Goal: Task Accomplishment & Management: Manage account settings

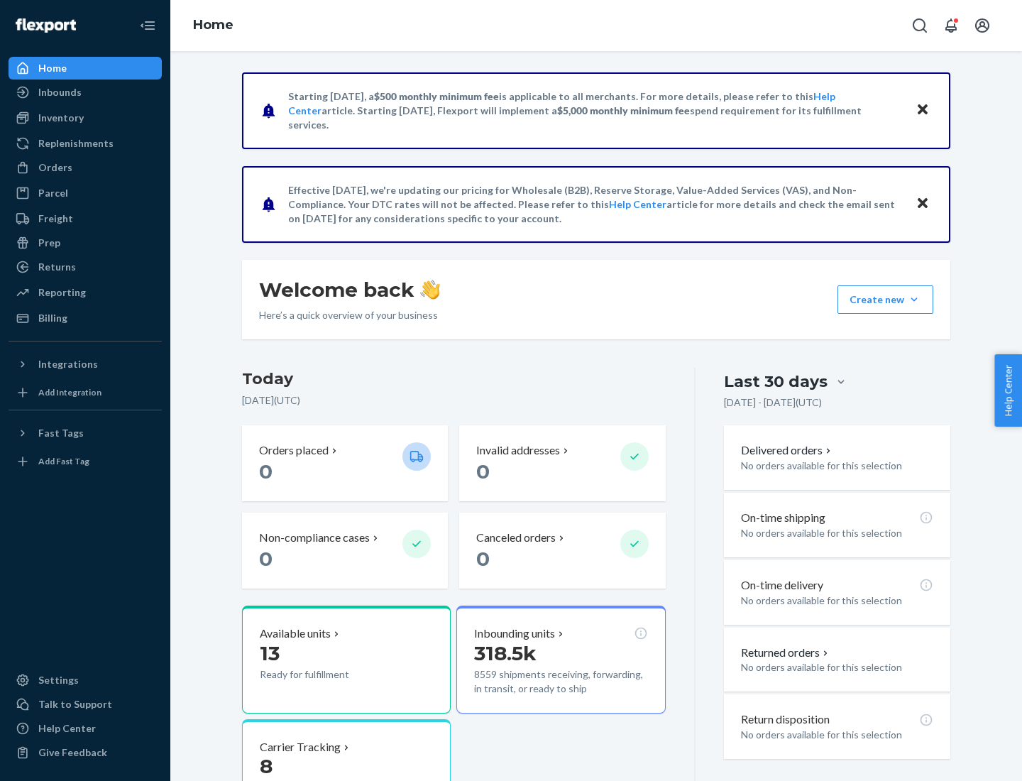
click at [914, 300] on button "Create new Create new inbound Create new order Create new product" at bounding box center [886, 299] width 96 height 28
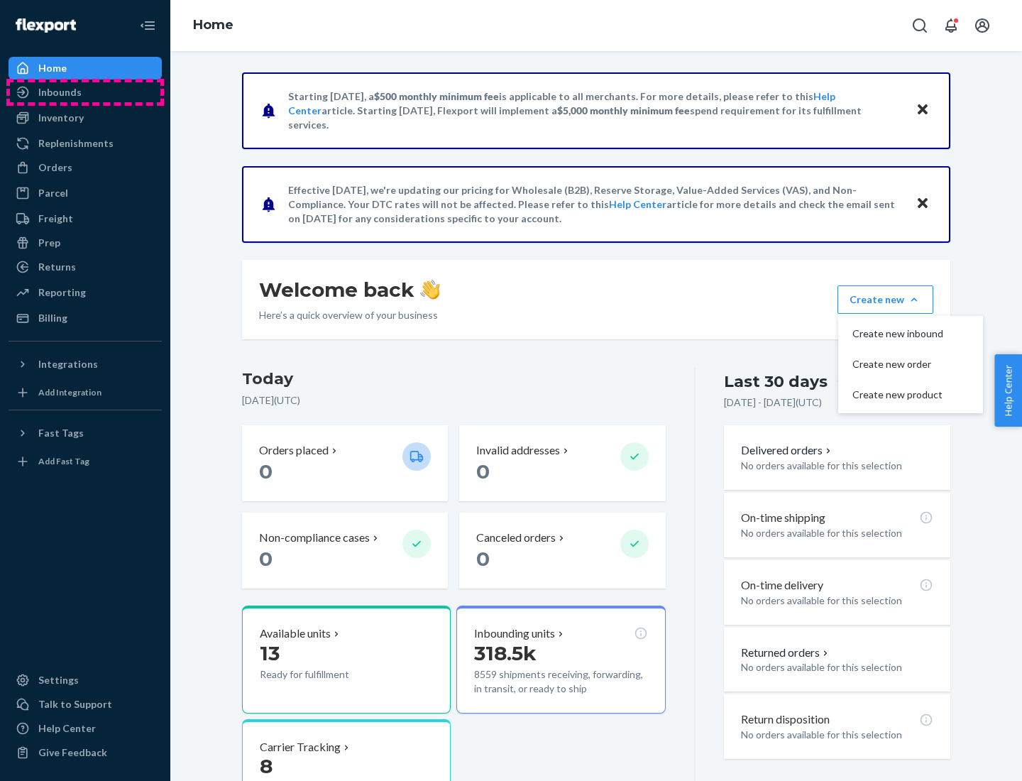
click at [85, 92] on div "Inbounds" at bounding box center [85, 92] width 151 height 20
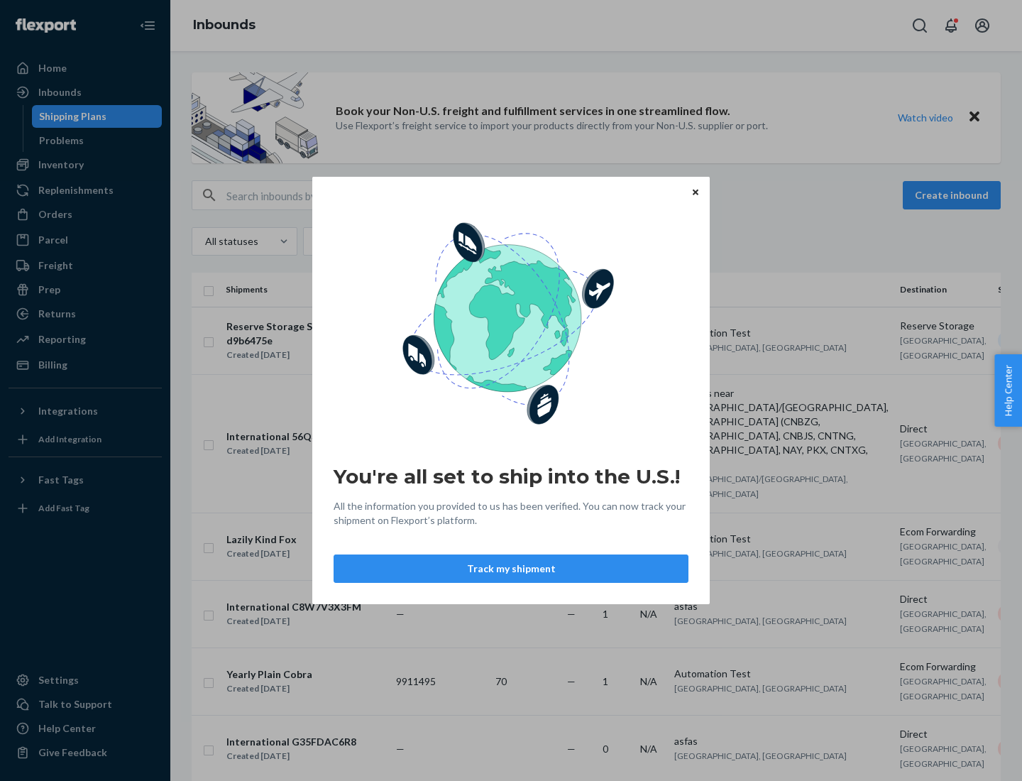
click at [511, 569] on button "Track my shipment" at bounding box center [511, 569] width 355 height 28
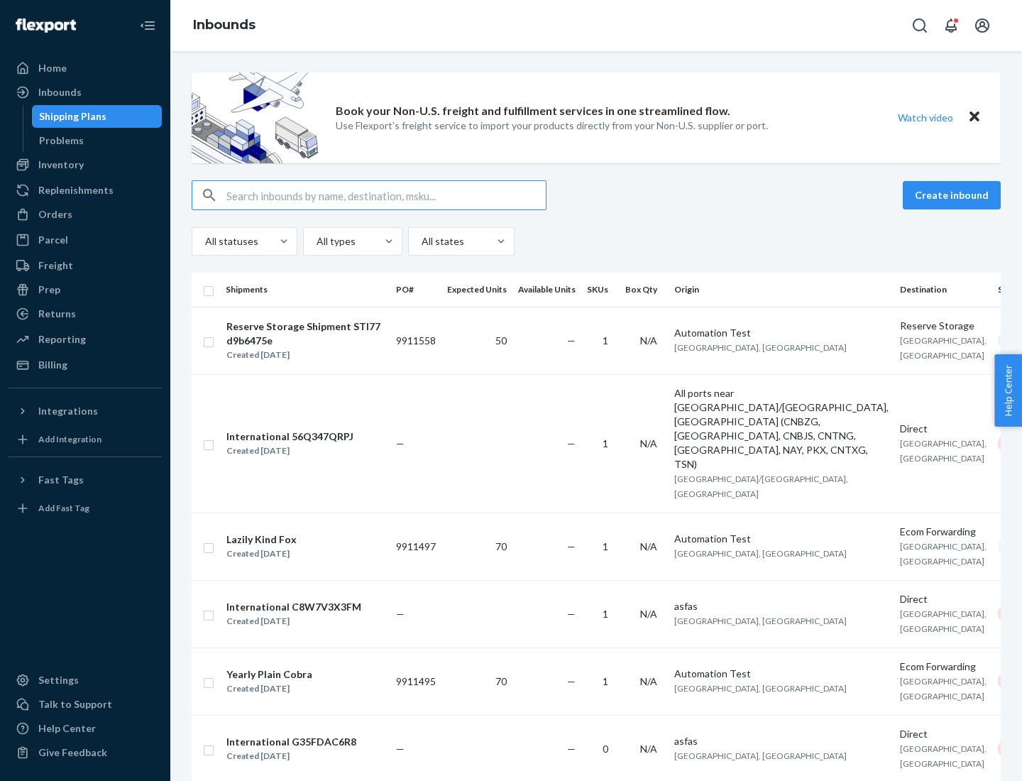
click at [954, 195] on button "Create inbound" at bounding box center [952, 195] width 98 height 28
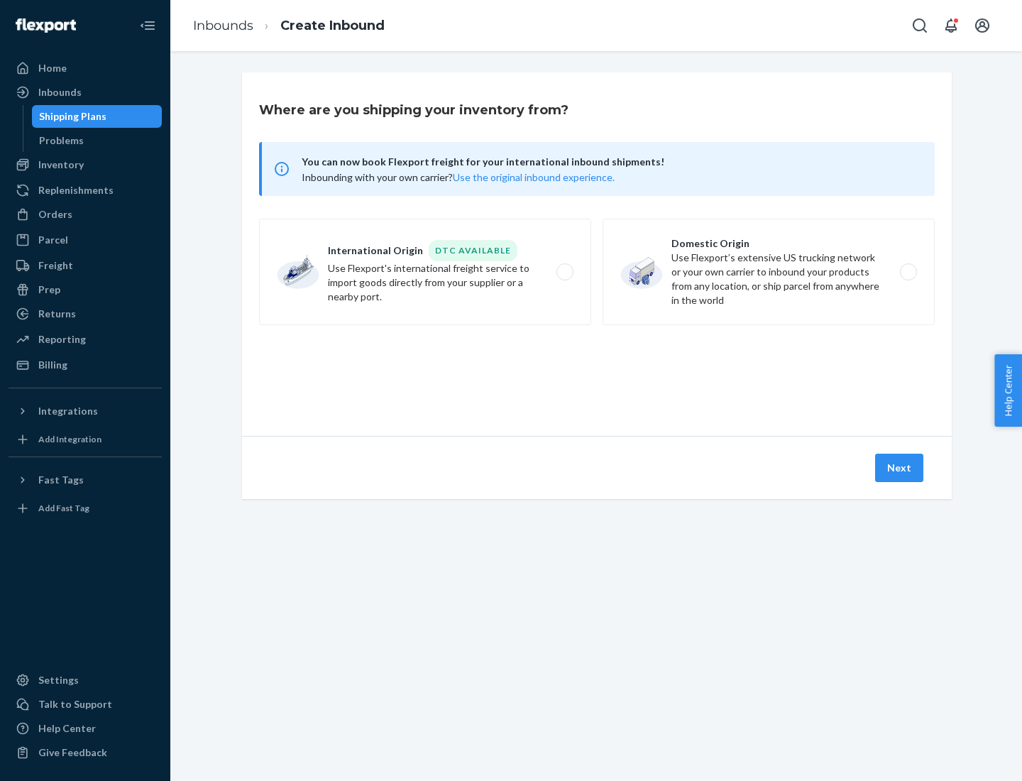
click at [425, 272] on label "International Origin DTC Available Use Flexport's international freight service…" at bounding box center [425, 272] width 332 height 107
click at [564, 272] on input "International Origin DTC Available Use Flexport's international freight service…" at bounding box center [568, 272] width 9 height 9
radio input "true"
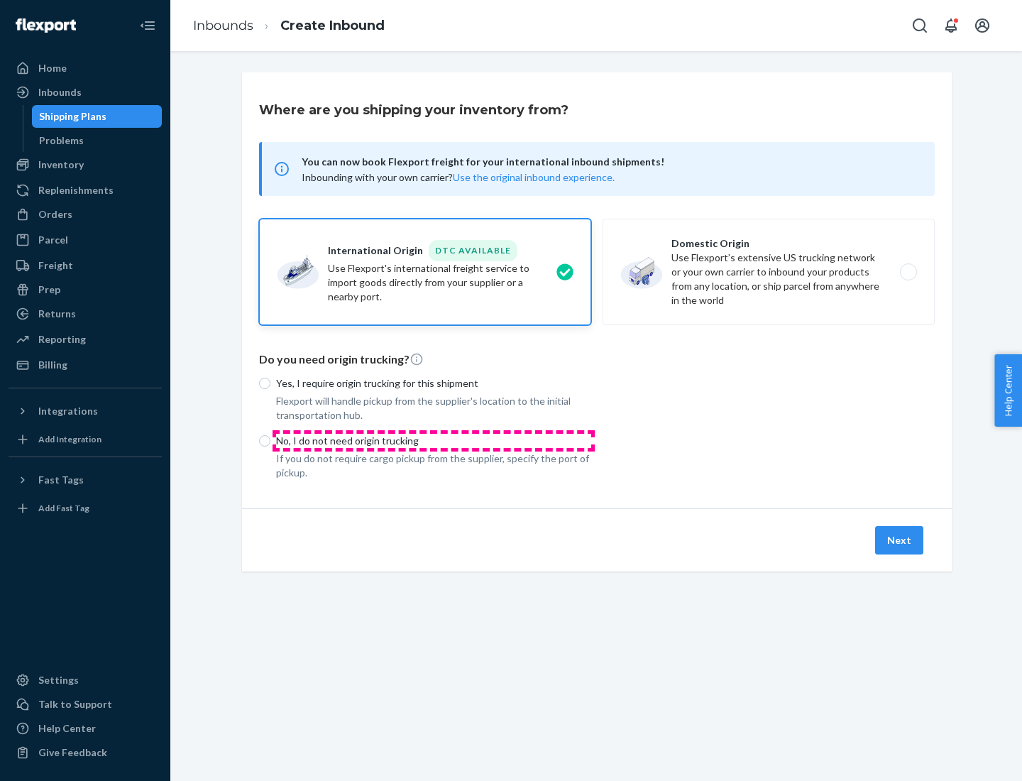
click at [434, 440] on p "No, I do not need origin trucking" at bounding box center [433, 441] width 315 height 14
click at [271, 440] on input "No, I do not need origin trucking" at bounding box center [264, 440] width 11 height 11
radio input "true"
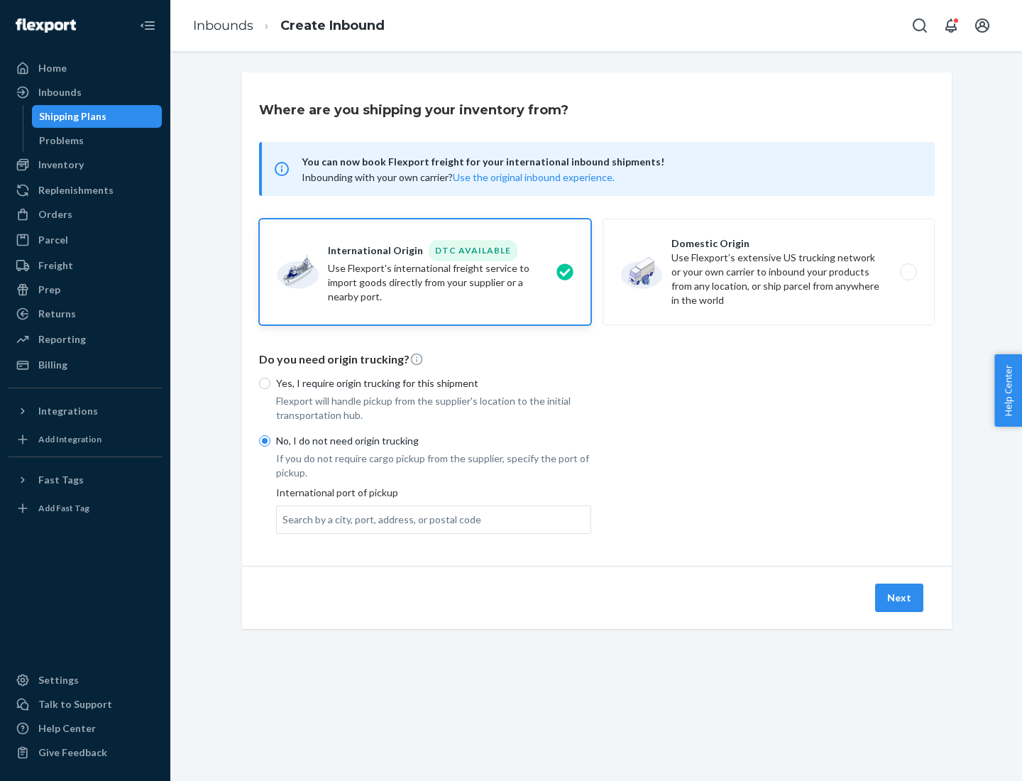
click at [378, 519] on div "Search by a city, port, address, or postal code" at bounding box center [382, 520] width 199 height 14
click at [284, 519] on input "Search by a city, port, address, or postal code" at bounding box center [283, 520] width 1 height 14
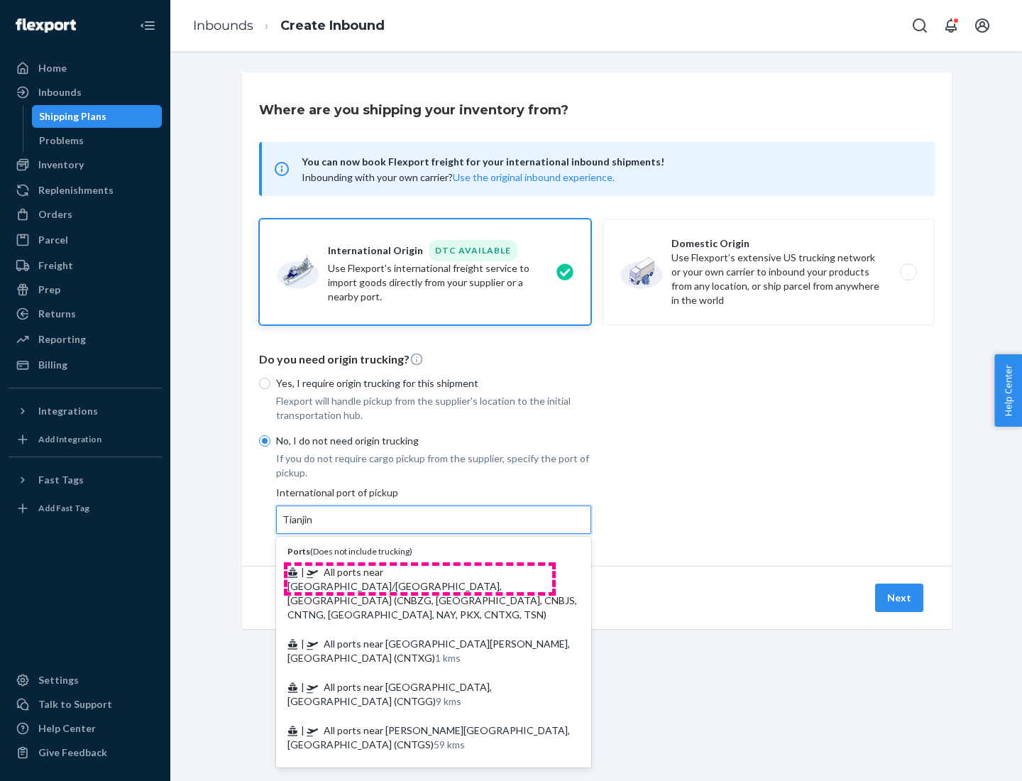
click at [420, 572] on span "| All ports near [GEOGRAPHIC_DATA]/[GEOGRAPHIC_DATA], [GEOGRAPHIC_DATA] (CNBZG,…" at bounding box center [433, 593] width 290 height 55
click at [314, 527] on input "Tianjin" at bounding box center [298, 520] width 31 height 14
type input "All ports near [GEOGRAPHIC_DATA]/[GEOGRAPHIC_DATA], [GEOGRAPHIC_DATA] (CNBZG, […"
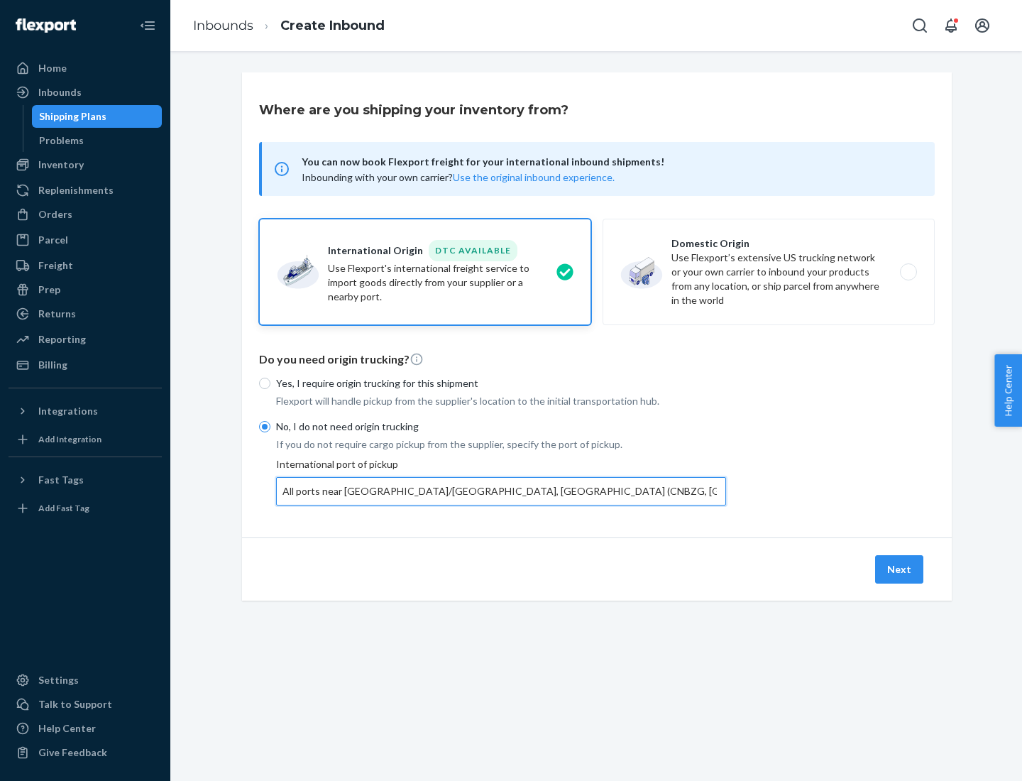
click at [900, 569] on button "Next" at bounding box center [899, 569] width 48 height 28
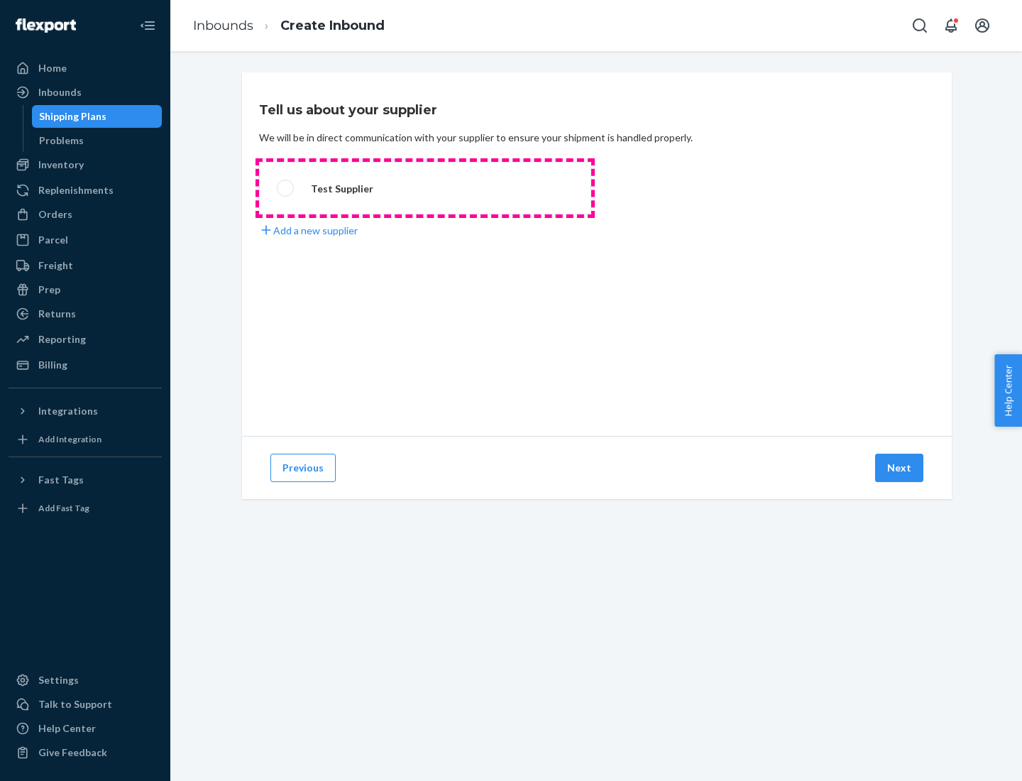
click at [425, 188] on label "Test Supplier" at bounding box center [425, 188] width 332 height 53
click at [286, 188] on input "Test Supplier" at bounding box center [281, 188] width 9 height 9
radio input "true"
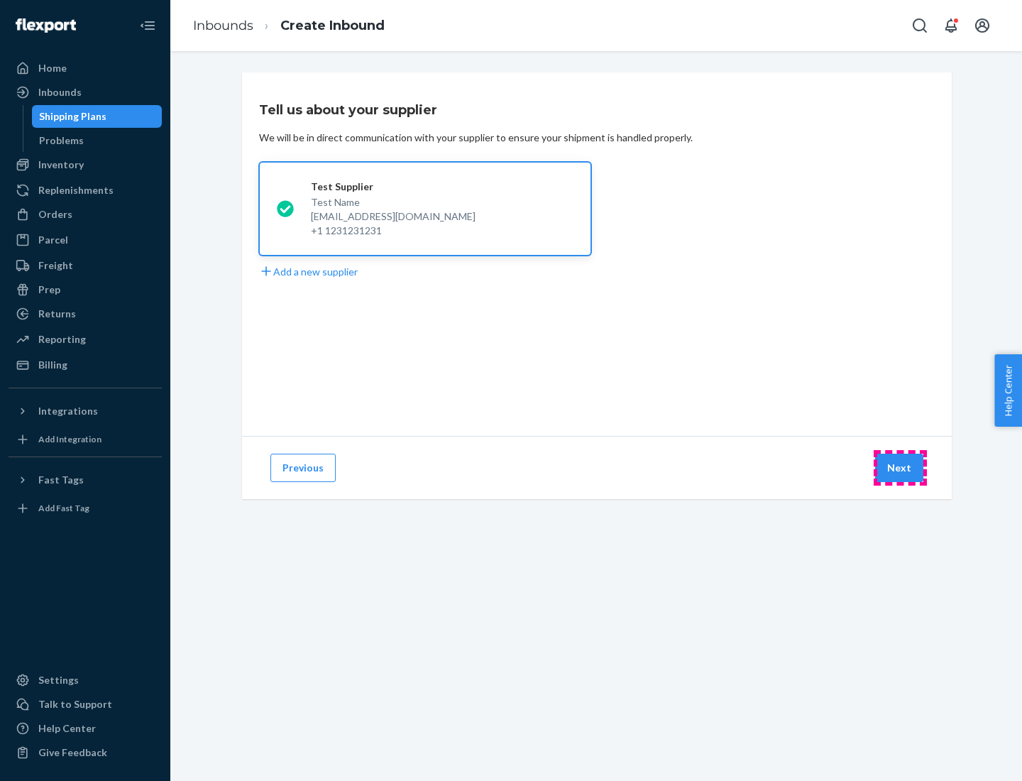
click at [900, 468] on button "Next" at bounding box center [899, 468] width 48 height 28
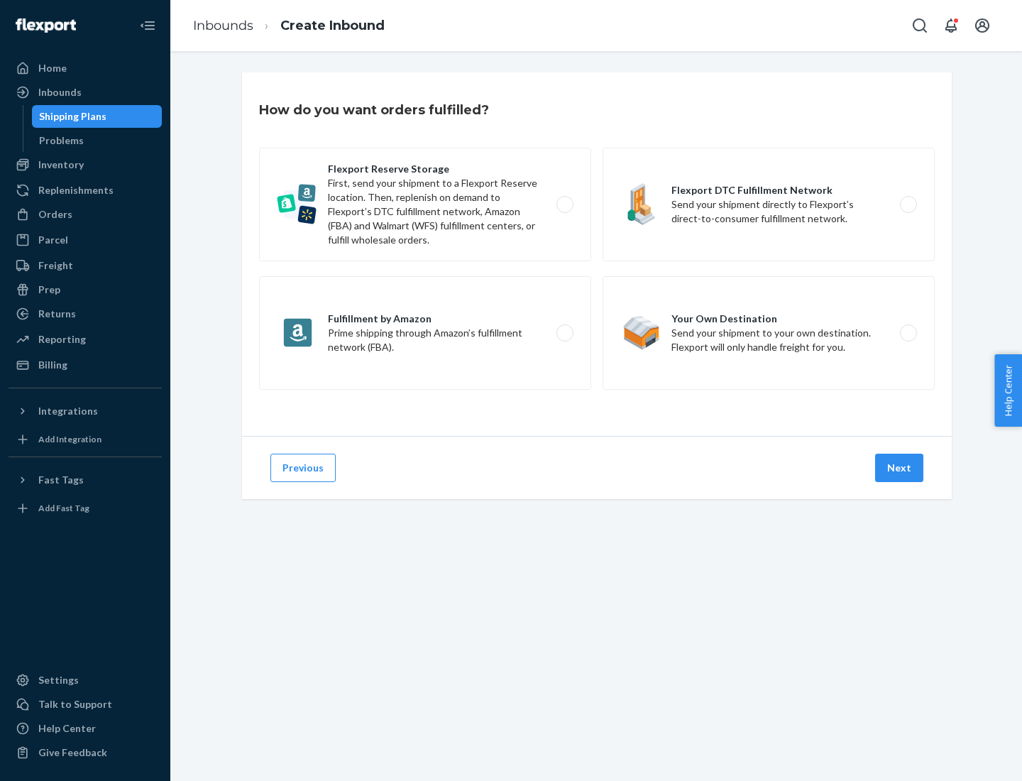
click at [597, 254] on div "Flexport Reserve Storage First, send your shipment to a Flexport Reserve locati…" at bounding box center [597, 271] width 676 height 246
click at [769, 204] on label "Flexport DTC Fulfillment Network Send your shipment directly to Flexport’s dire…" at bounding box center [769, 205] width 332 height 114
click at [908, 204] on input "Flexport DTC Fulfillment Network Send your shipment directly to Flexport’s dire…" at bounding box center [912, 204] width 9 height 9
radio input "true"
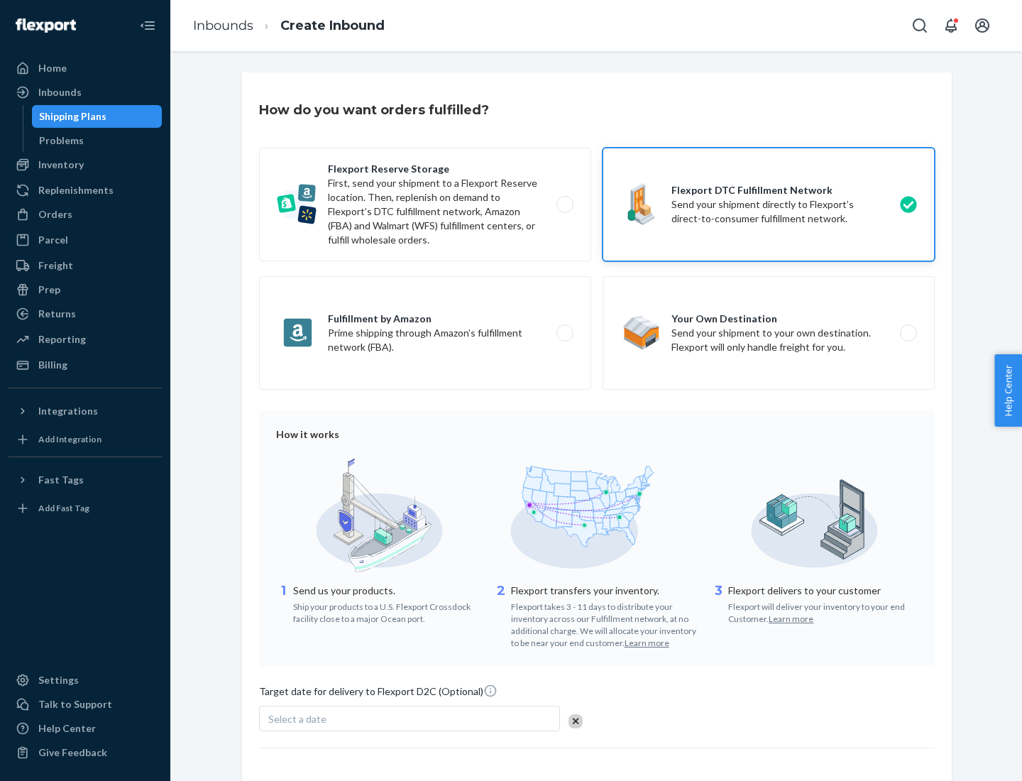
scroll to position [104, 0]
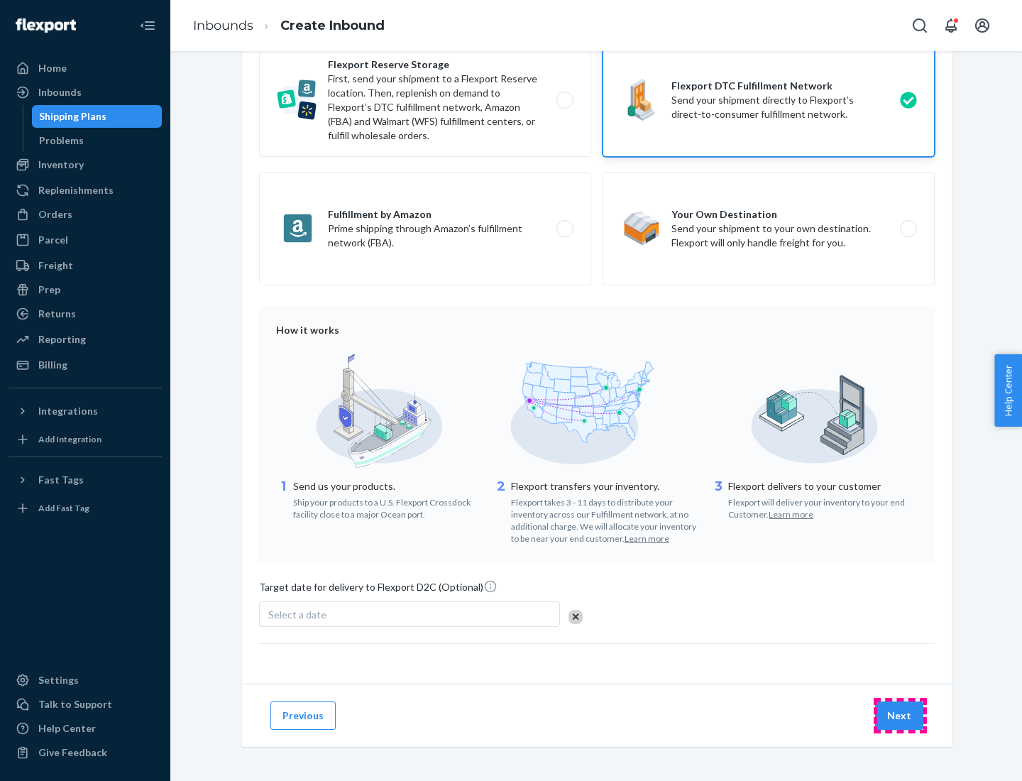
click at [900, 715] on button "Next" at bounding box center [899, 715] width 48 height 28
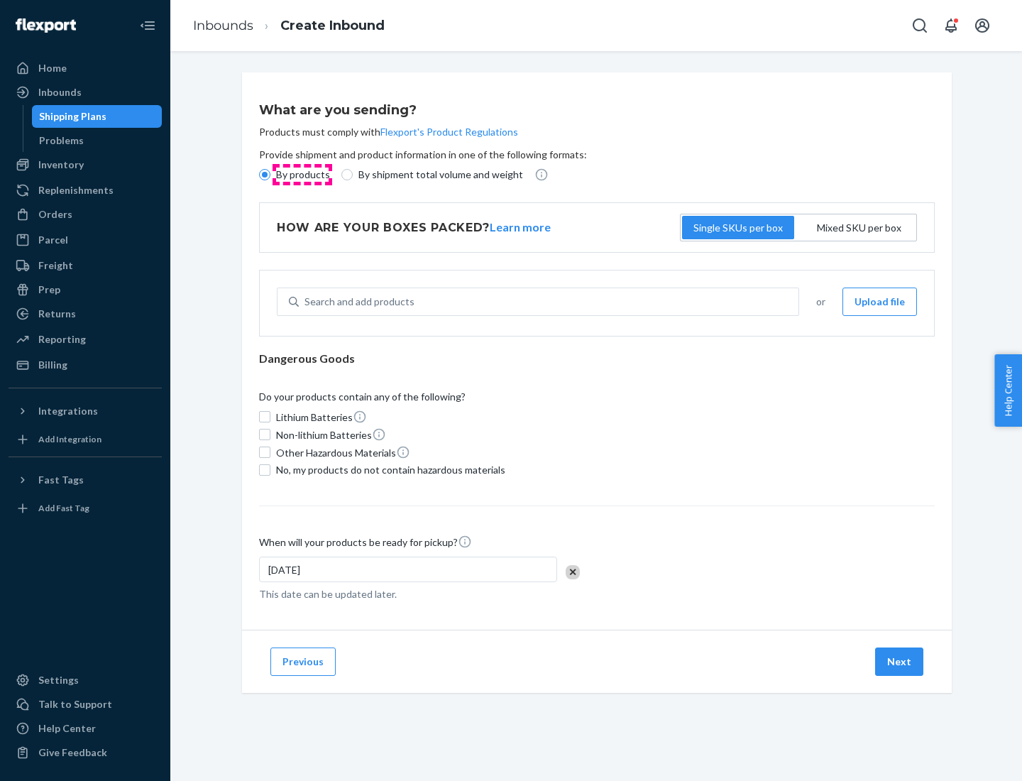
click at [302, 175] on p "By products" at bounding box center [303, 175] width 54 height 14
click at [271, 175] on input "By products" at bounding box center [264, 174] width 11 height 11
click at [357, 302] on div "Search and add products" at bounding box center [360, 302] width 110 height 14
click at [306, 302] on input "Search and add products" at bounding box center [305, 302] width 1 height 14
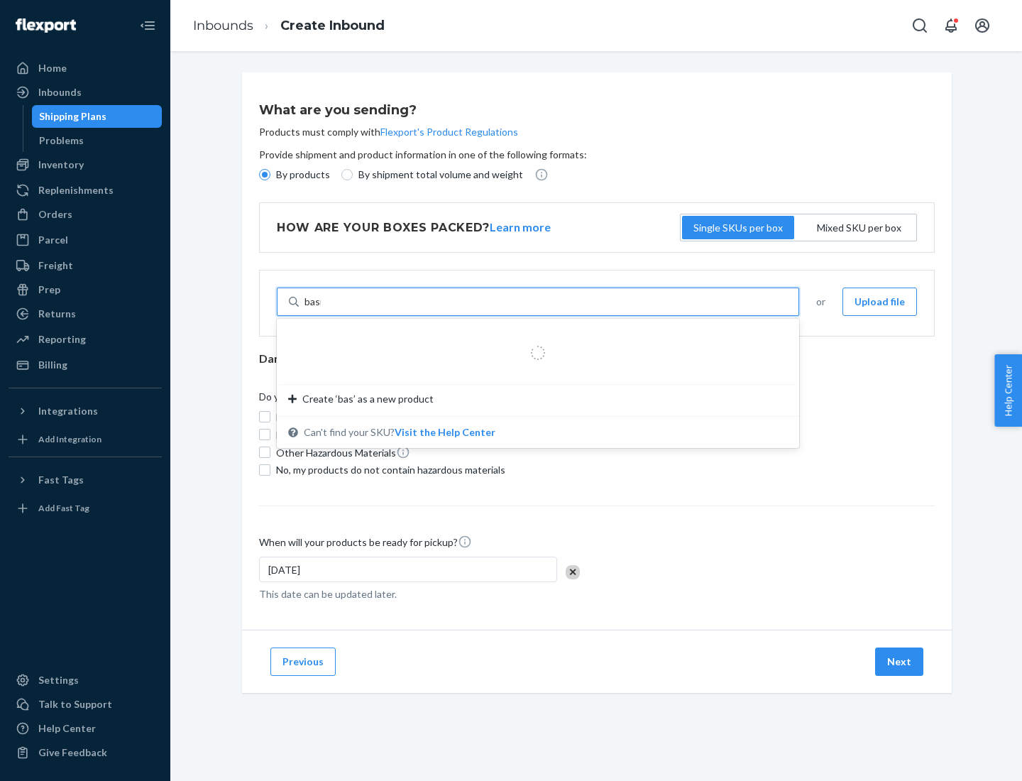
type input "basic"
click at [533, 336] on div "Basic Test Product 1" at bounding box center [532, 336] width 488 height 14
click at [328, 309] on input "basic" at bounding box center [316, 302] width 23 height 14
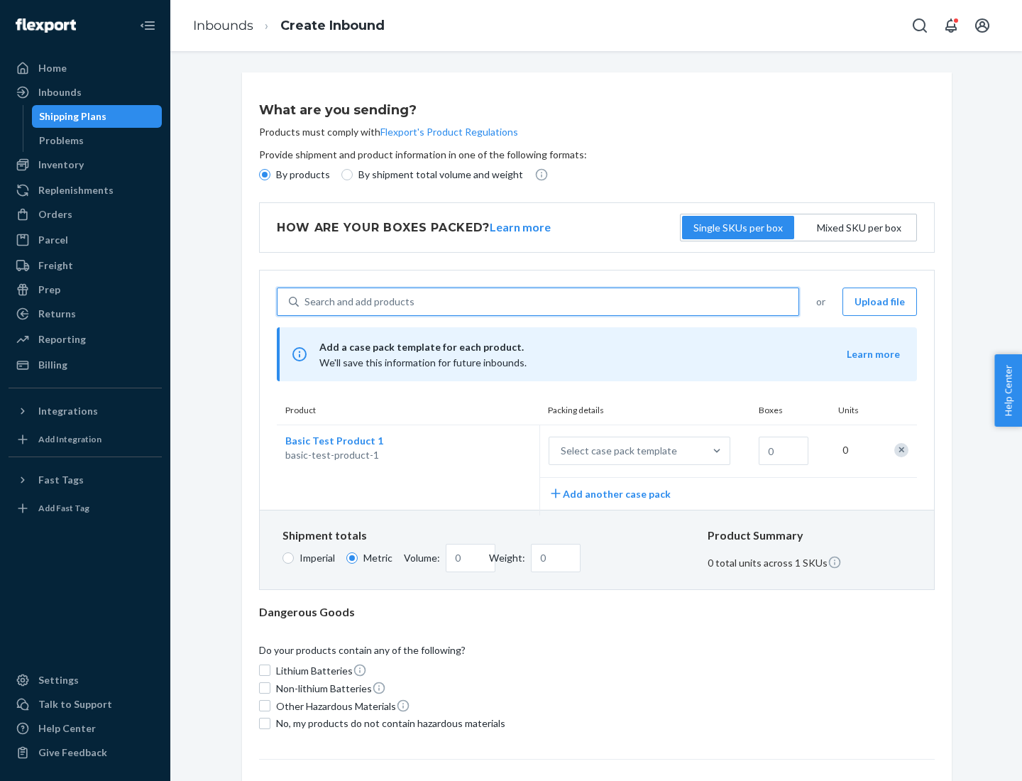
scroll to position [35, 0]
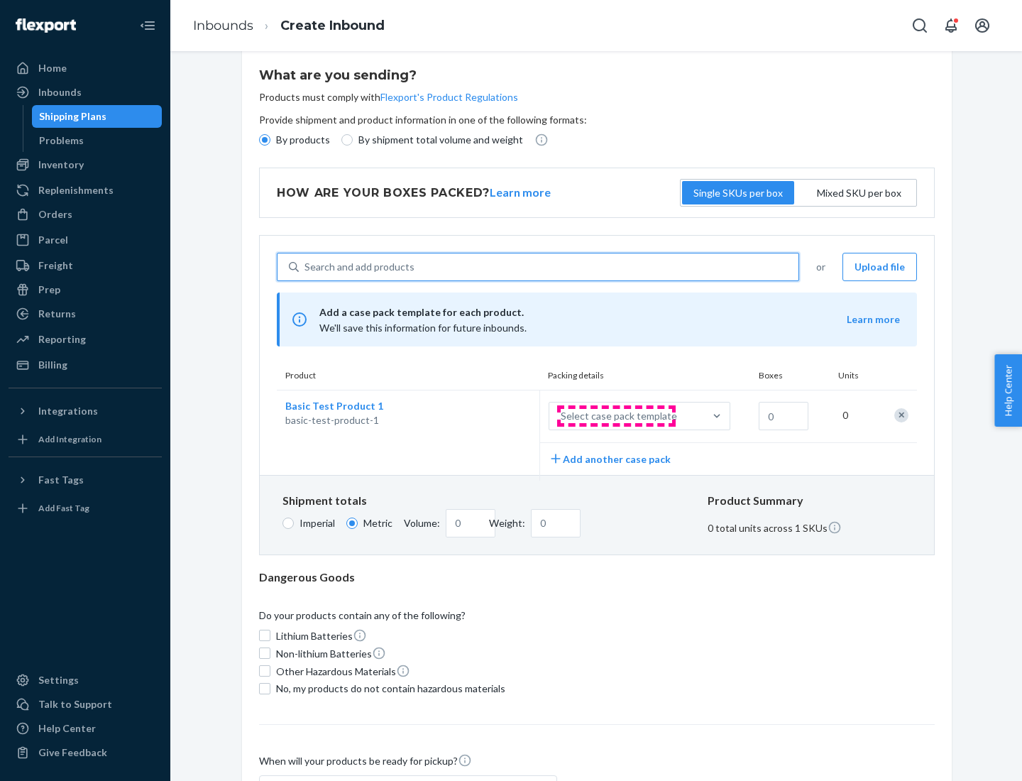
click at [616, 416] on div "Select case pack template" at bounding box center [619, 416] width 116 height 14
click at [491, 416] on input "Select case pack template" at bounding box center [491, 416] width 0 height 0
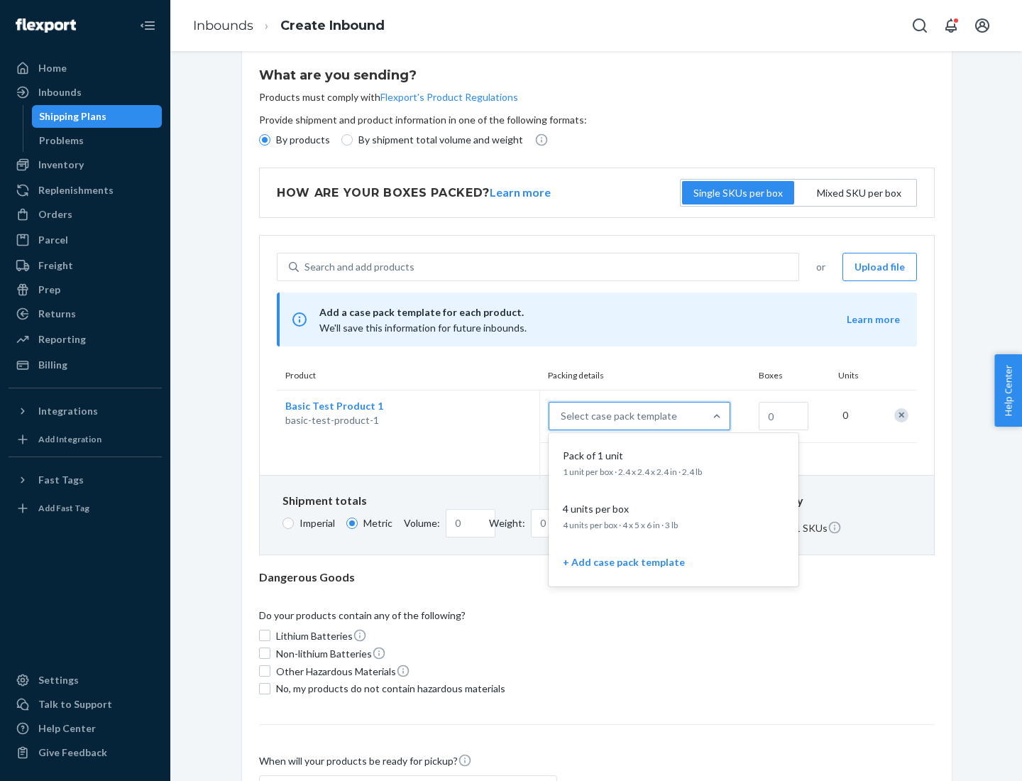
scroll to position [82, 0]
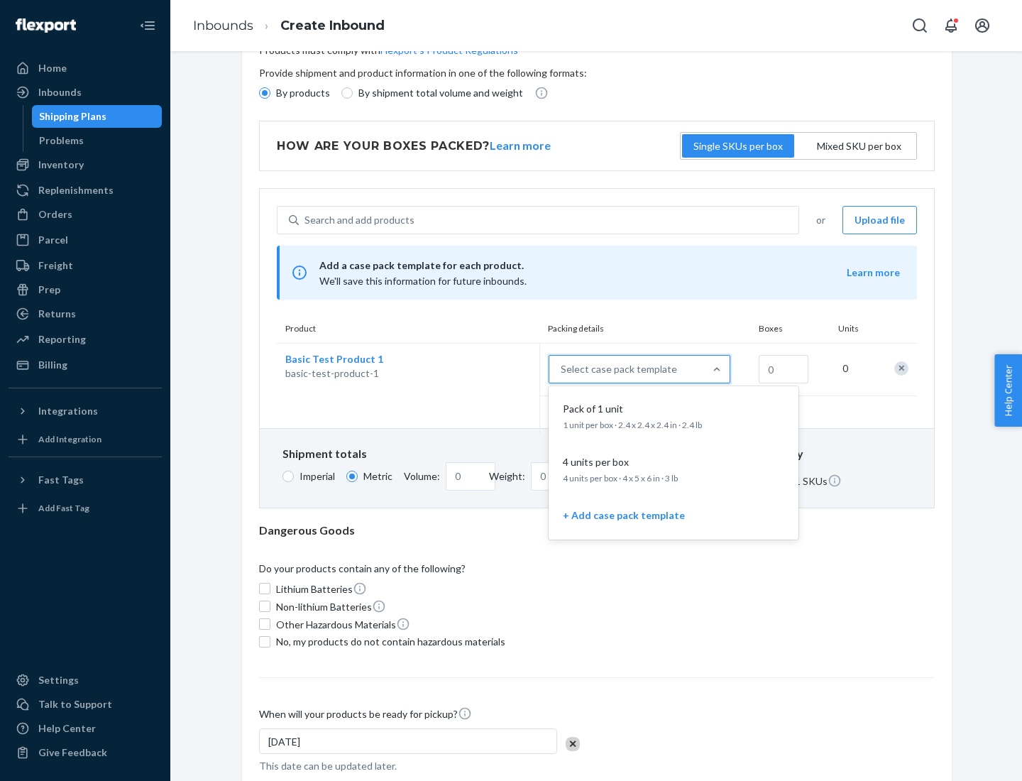
click at [674, 415] on div "Pack of 1 unit" at bounding box center [670, 409] width 227 height 14
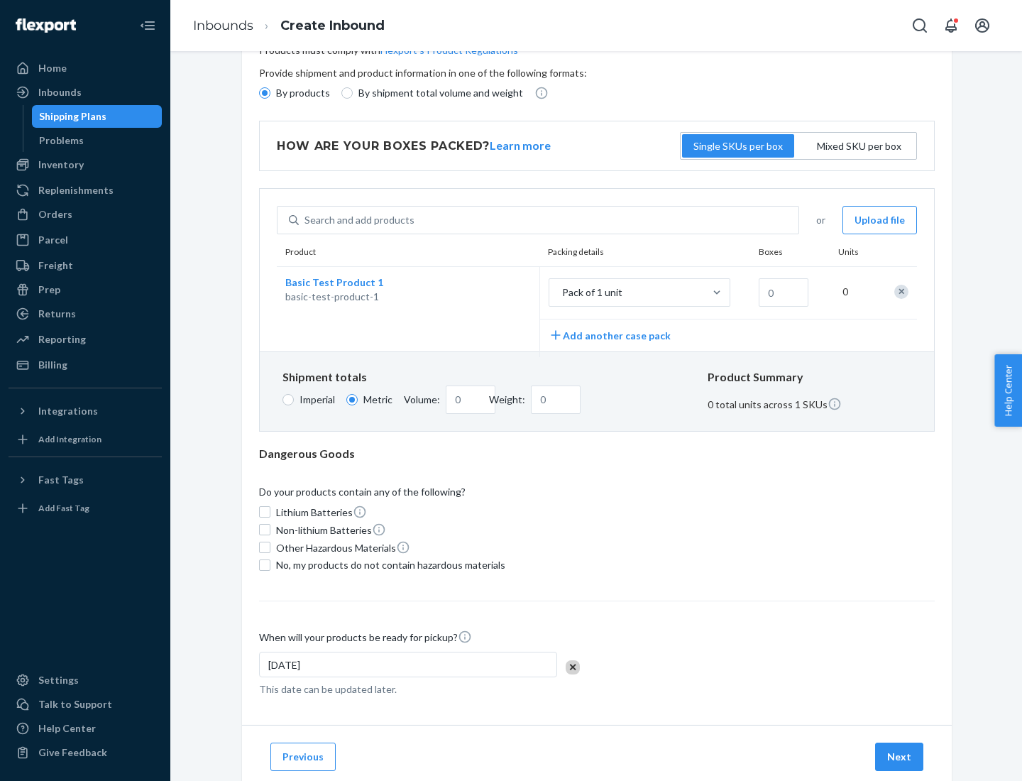
scroll to position [0, 0]
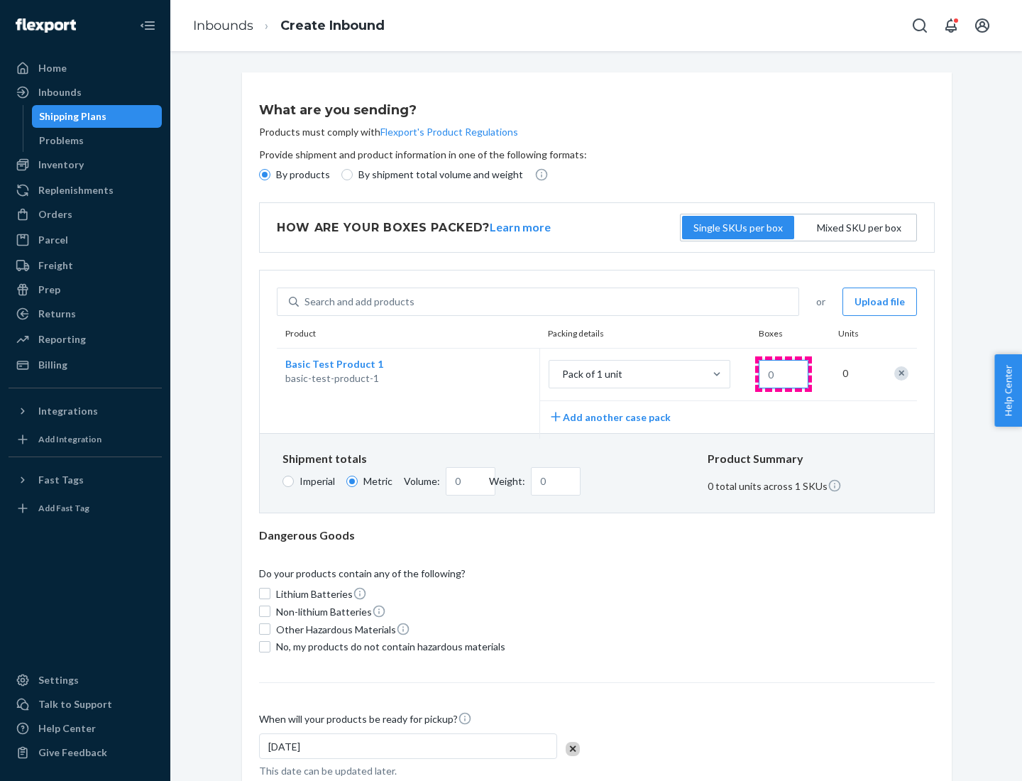
type input "1.09"
type input "1"
type input "10.89"
type input "10"
type input "0.02"
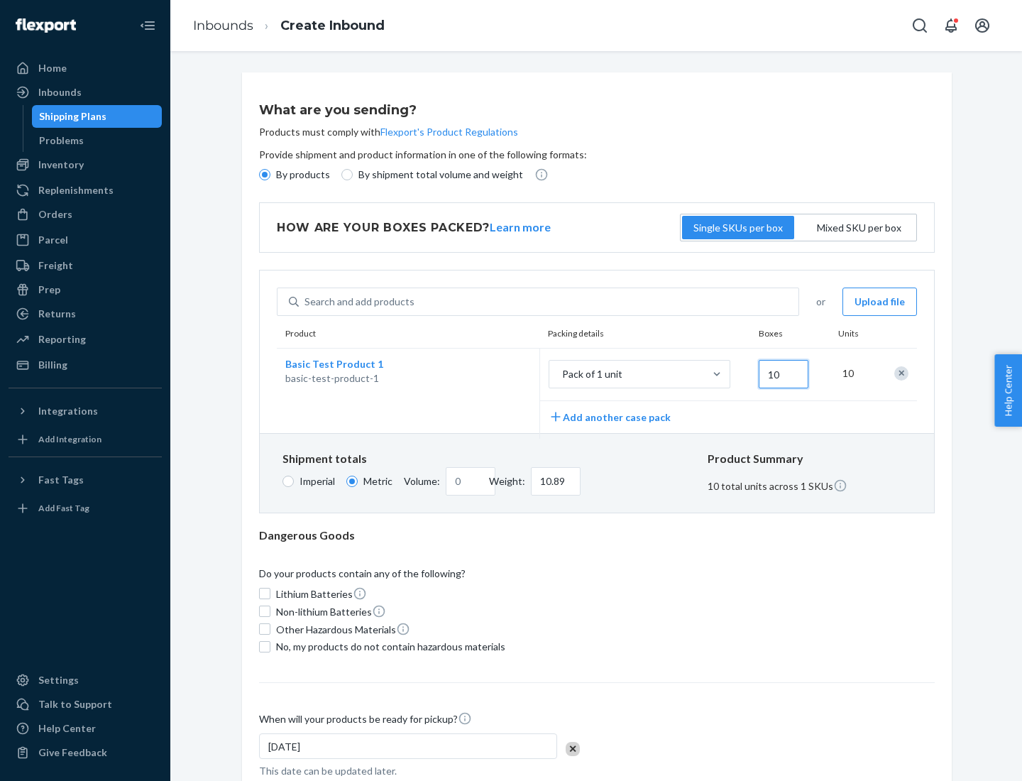
type input "108.86"
type input "100"
type input "0.23"
type input "1088.62"
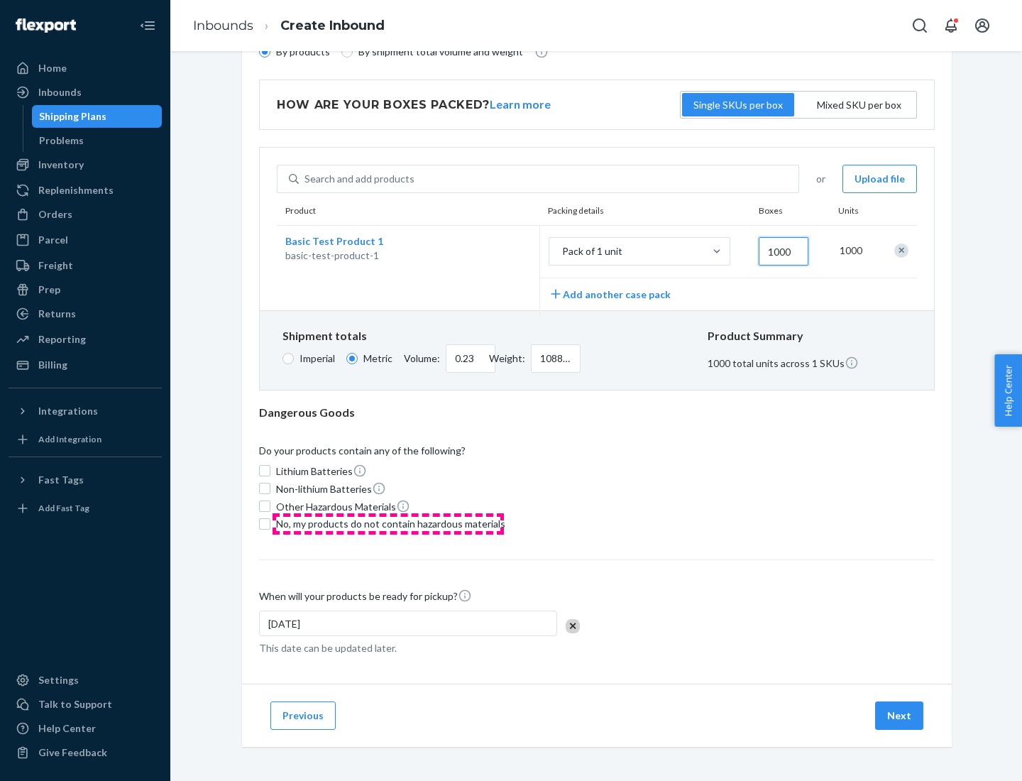
type input "1000"
click at [388, 523] on span "No, my products do not contain hazardous materials" at bounding box center [390, 524] width 229 height 14
click at [271, 523] on input "No, my products do not contain hazardous materials" at bounding box center [264, 523] width 11 height 11
checkbox input "true"
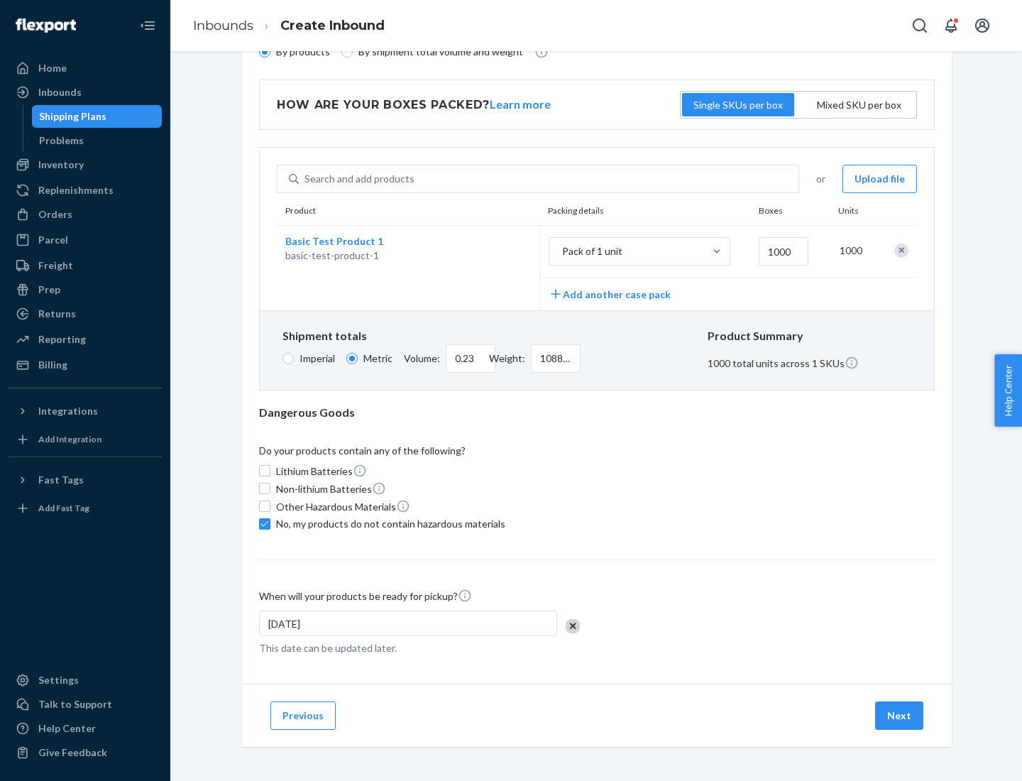
click at [900, 715] on button "Next" at bounding box center [899, 715] width 48 height 28
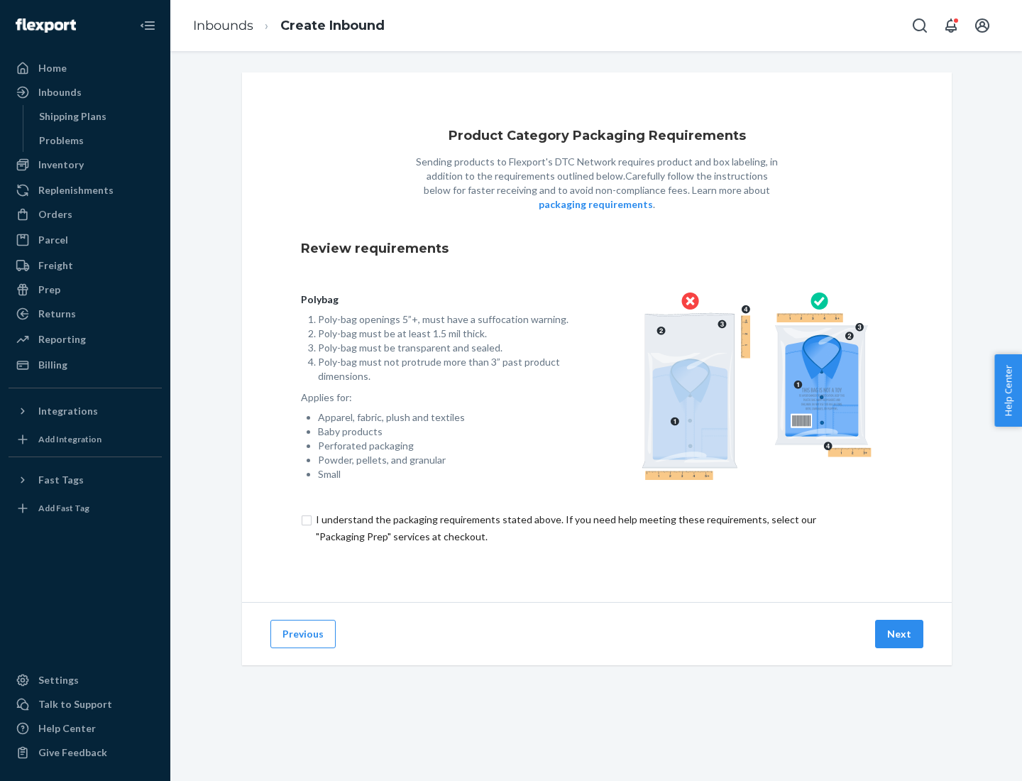
click at [597, 528] on input "checkbox" at bounding box center [597, 528] width 592 height 34
checkbox input "true"
click at [900, 633] on button "Next" at bounding box center [899, 634] width 48 height 28
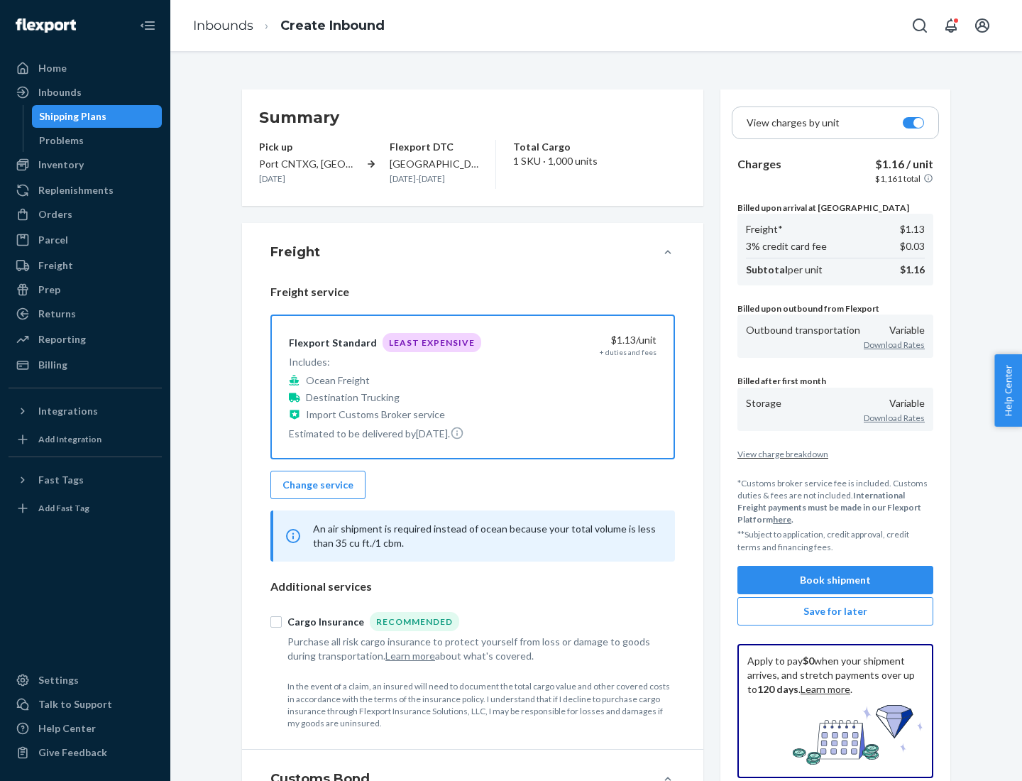
scroll to position [164, 0]
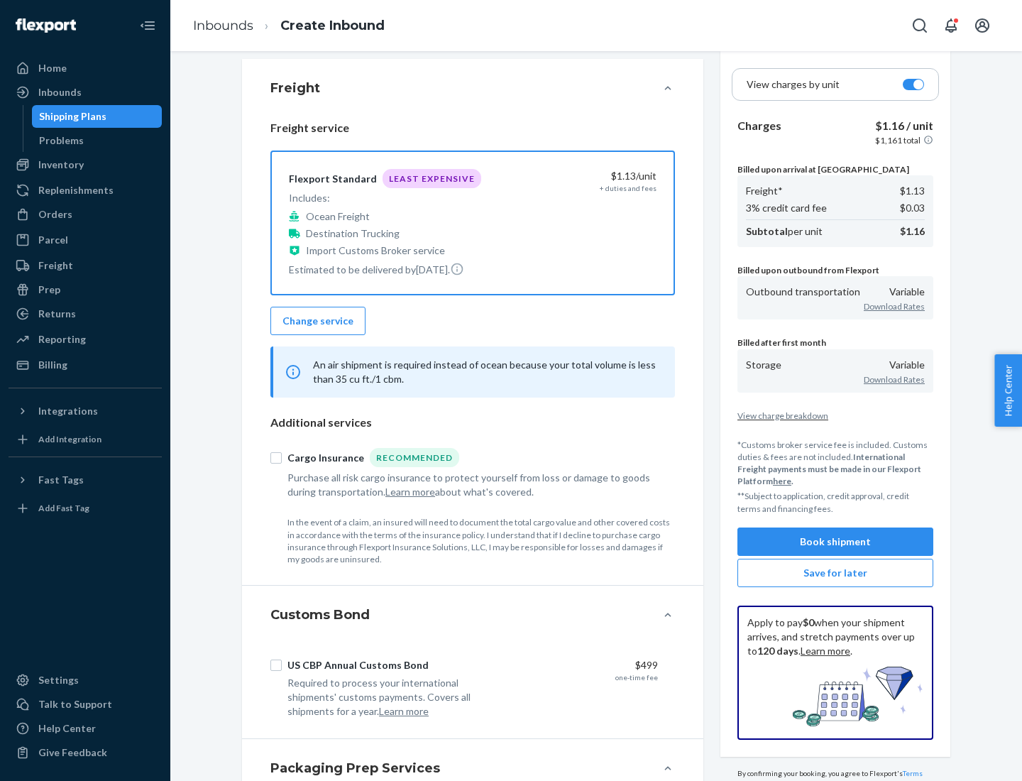
click at [836, 541] on button "Book shipment" at bounding box center [836, 542] width 196 height 28
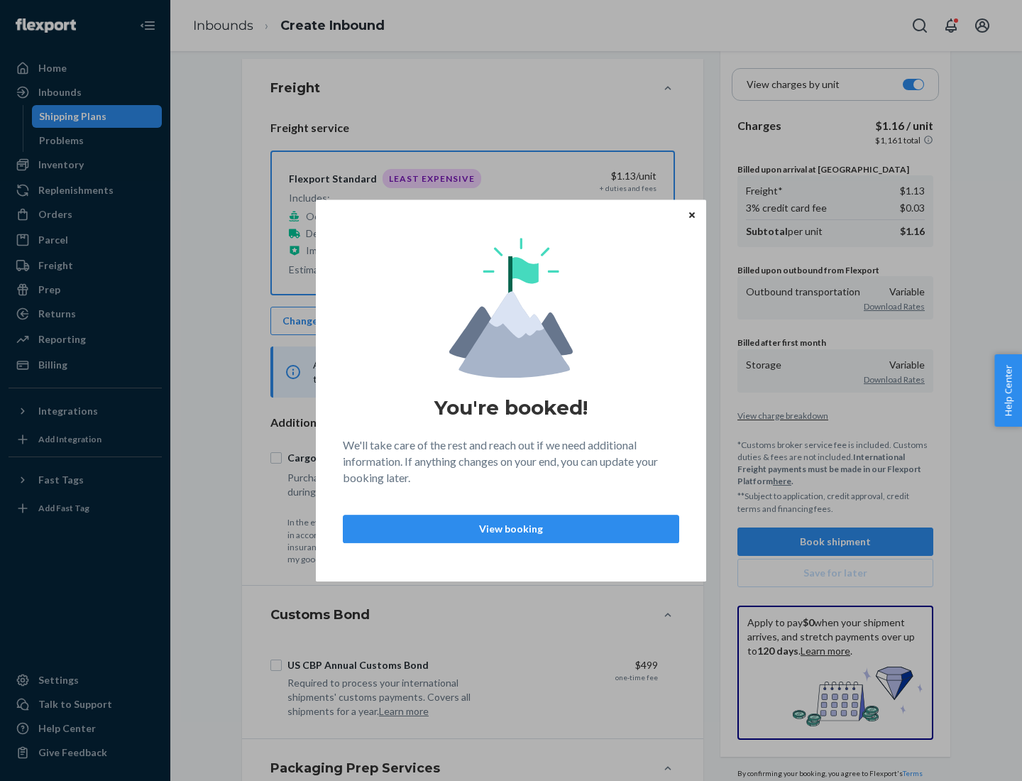
click at [511, 528] on p "View booking" at bounding box center [511, 529] width 312 height 14
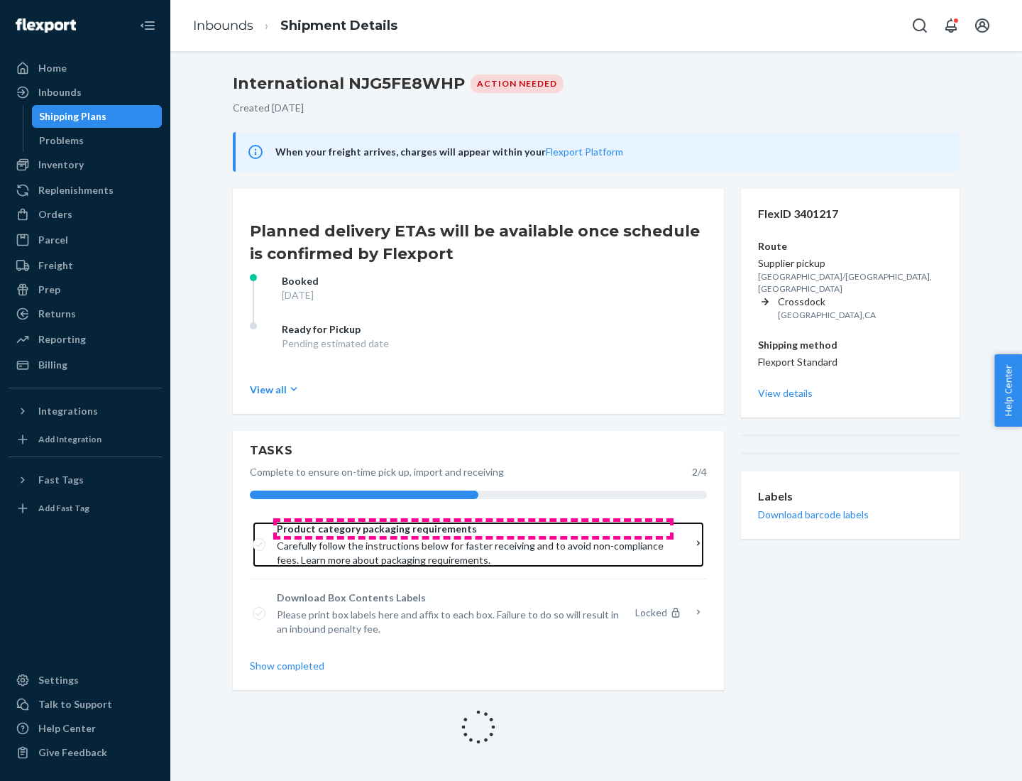
click at [474, 529] on span "Product category packaging requirements" at bounding box center [473, 529] width 393 height 14
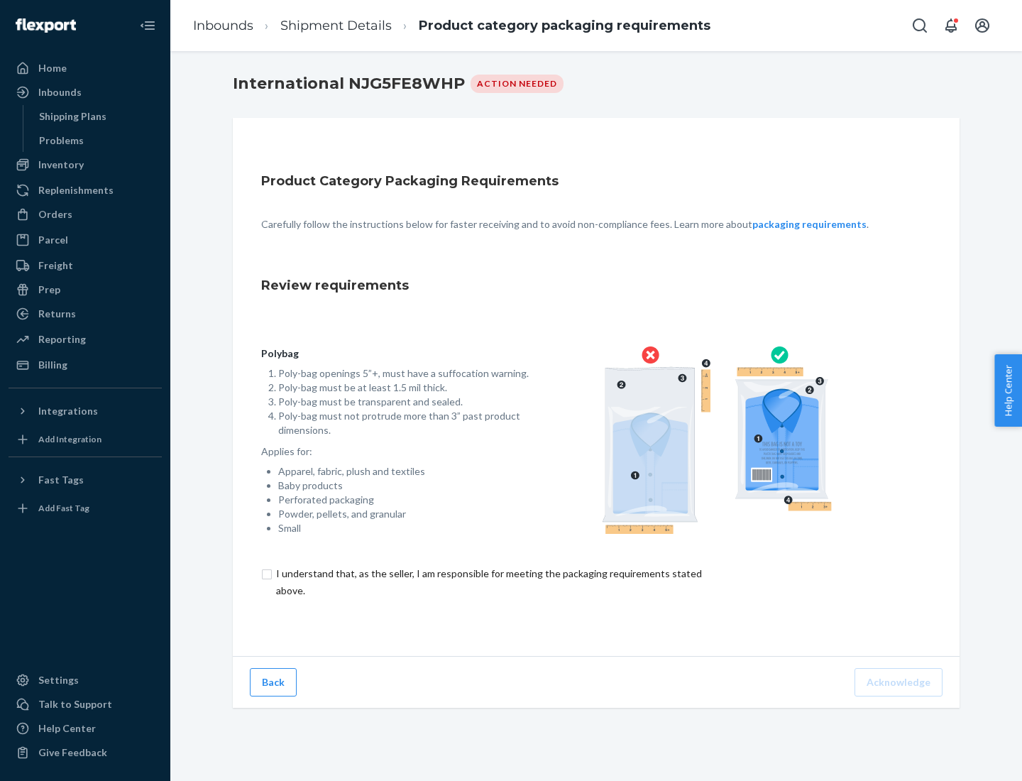
click at [488, 581] on input "checkbox" at bounding box center [497, 582] width 472 height 34
checkbox input "true"
click at [900, 682] on button "Acknowledge" at bounding box center [899, 682] width 88 height 28
